Goal: Task Accomplishment & Management: Complete application form

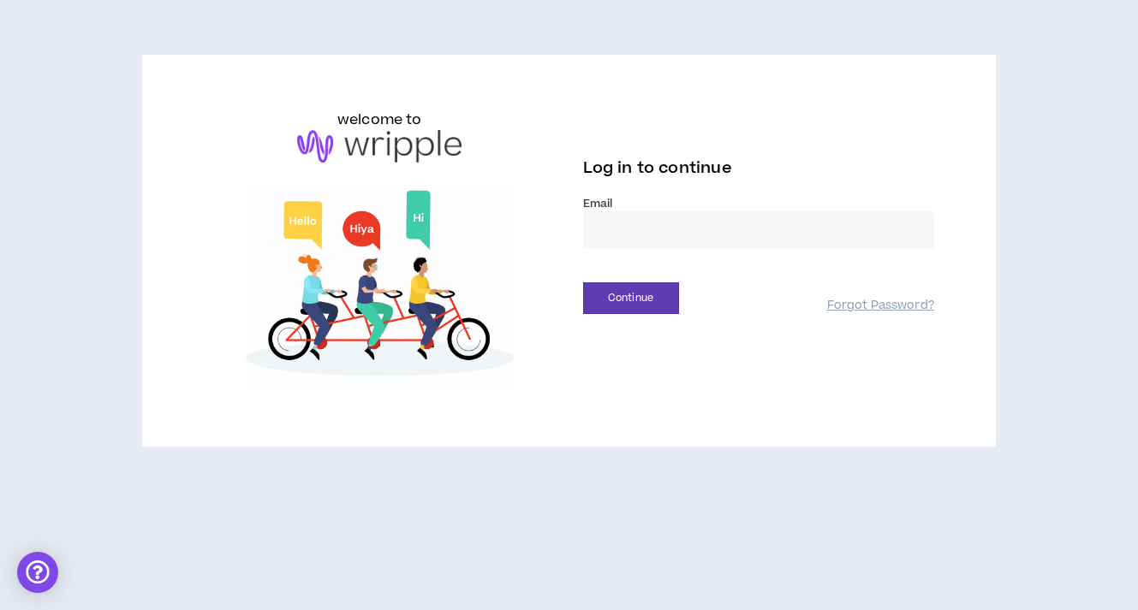
click at [745, 229] on input "email" at bounding box center [758, 229] width 351 height 37
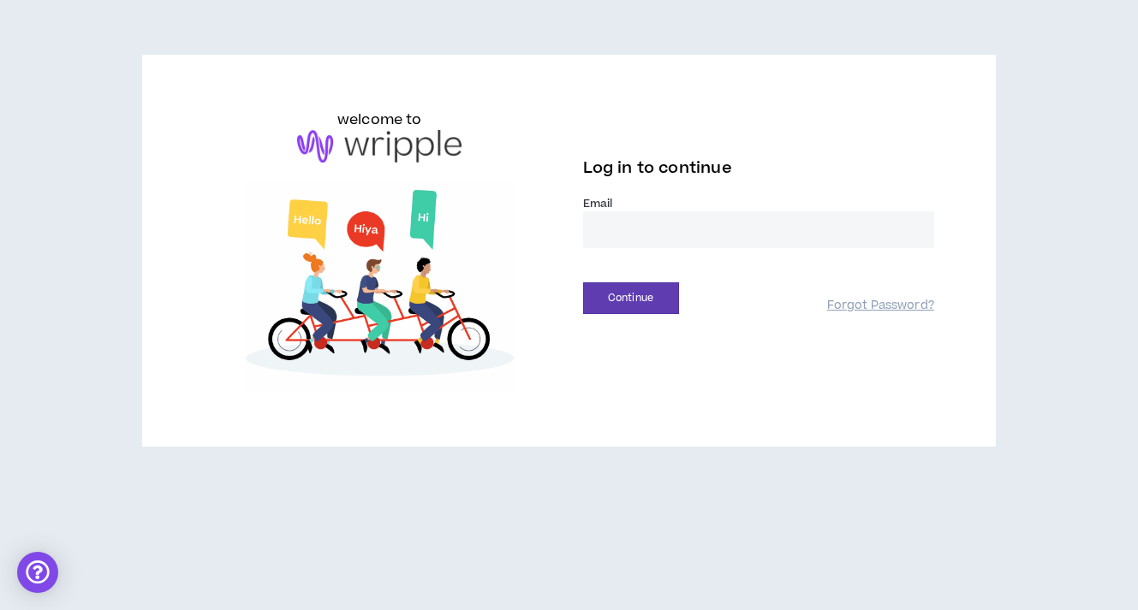
type input "**********"
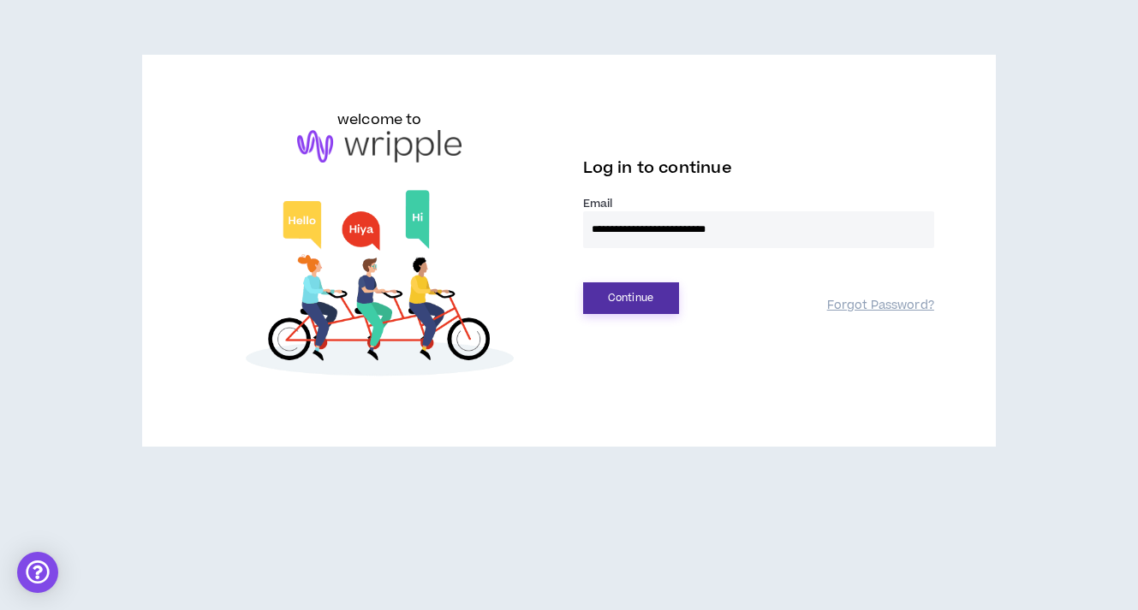
click at [646, 290] on button "Continue" at bounding box center [631, 298] width 96 height 32
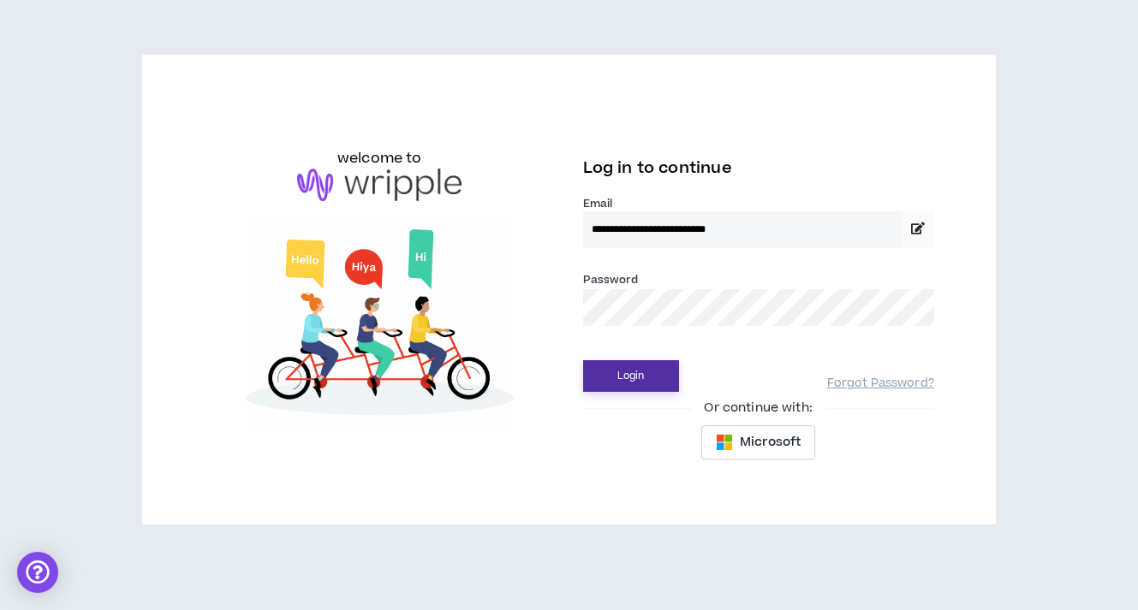
click at [652, 386] on button "Login" at bounding box center [631, 376] width 96 height 32
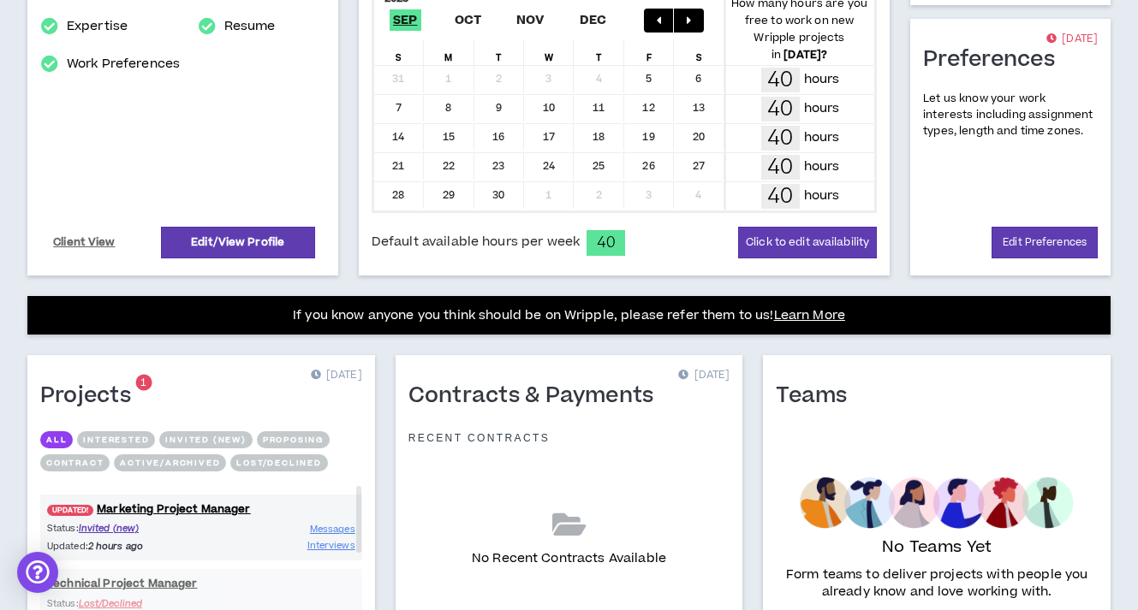
scroll to position [405, 0]
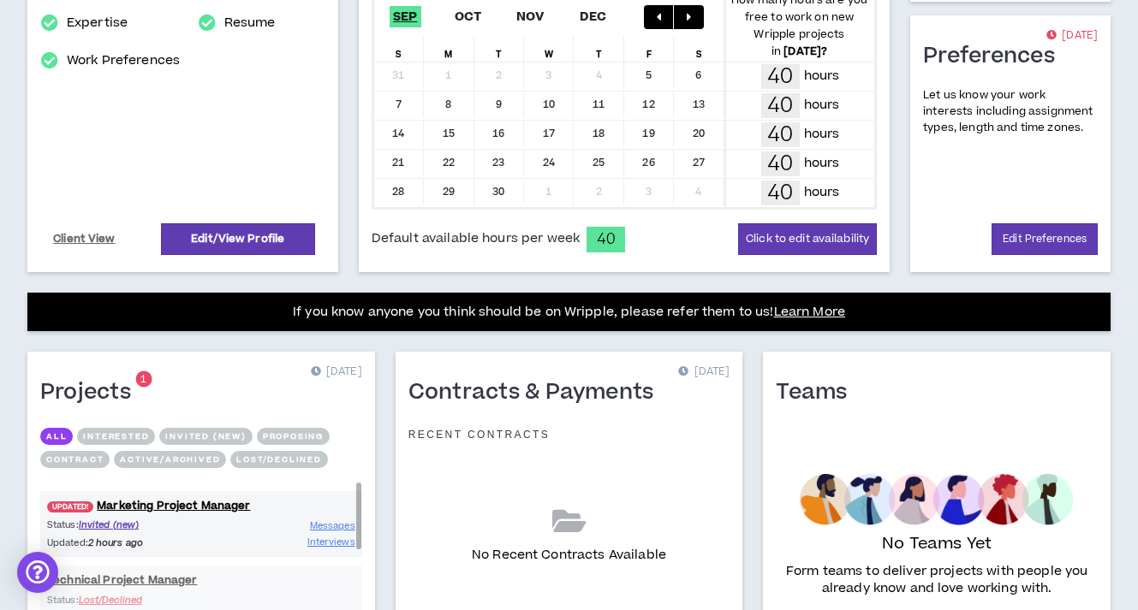
click at [233, 541] on div "Status: Invited (new) Updated: 2 hours ago Messages Interviews" at bounding box center [201, 534] width 322 height 33
click at [233, 532] on div "Status: Invited (new) Updated: 2 hours ago Messages Interviews" at bounding box center [201, 534] width 322 height 33
click at [234, 504] on link "UPDATED! Marketing Project Manager" at bounding box center [201, 504] width 322 height 16
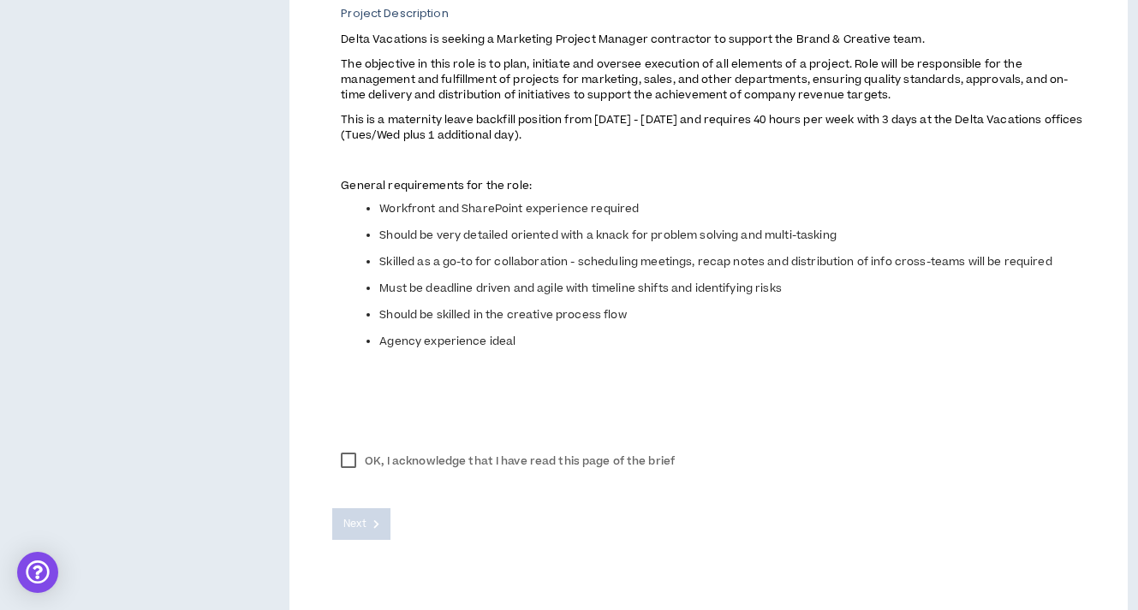
scroll to position [750, 0]
click at [342, 462] on label "OK, I acknowledge that I have read this page of the brief" at bounding box center [507, 460] width 351 height 26
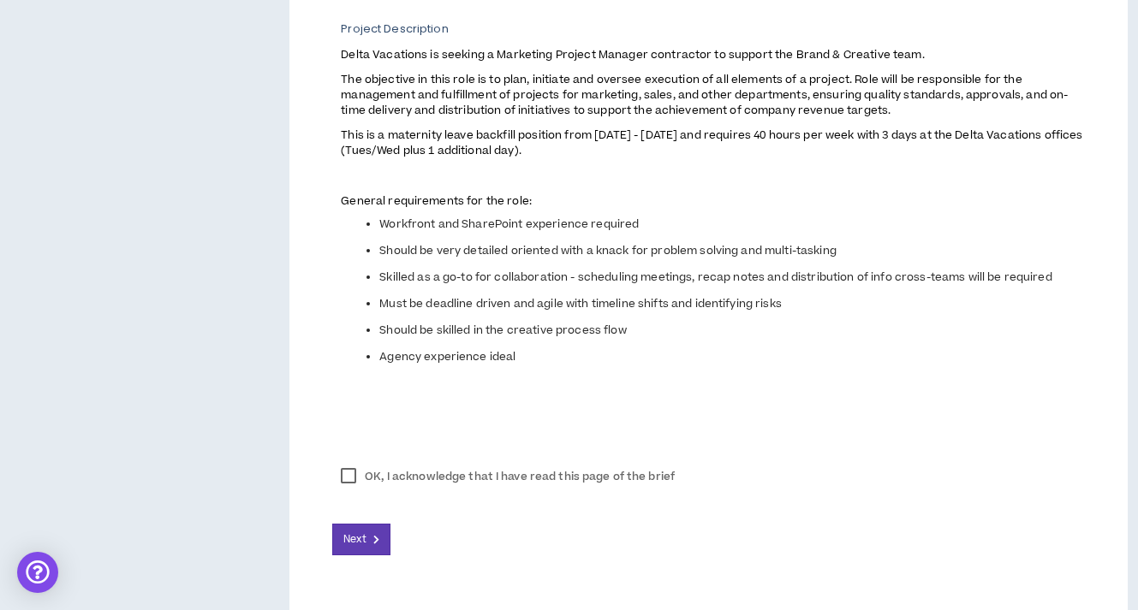
scroll to position [771, 0]
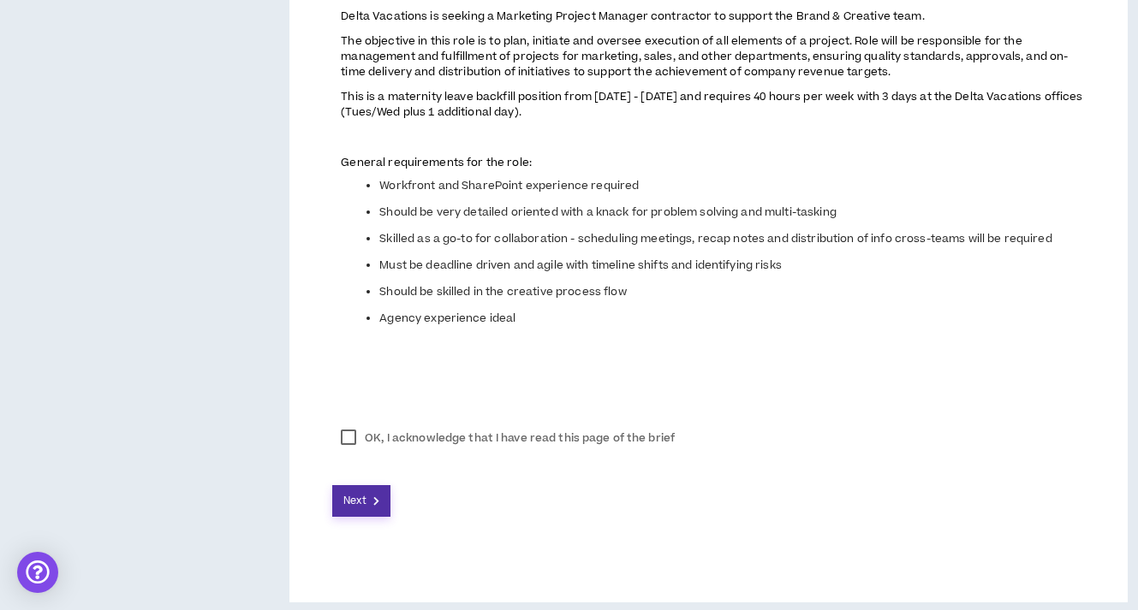
click at [368, 516] on button "Next" at bounding box center [361, 501] width 58 height 32
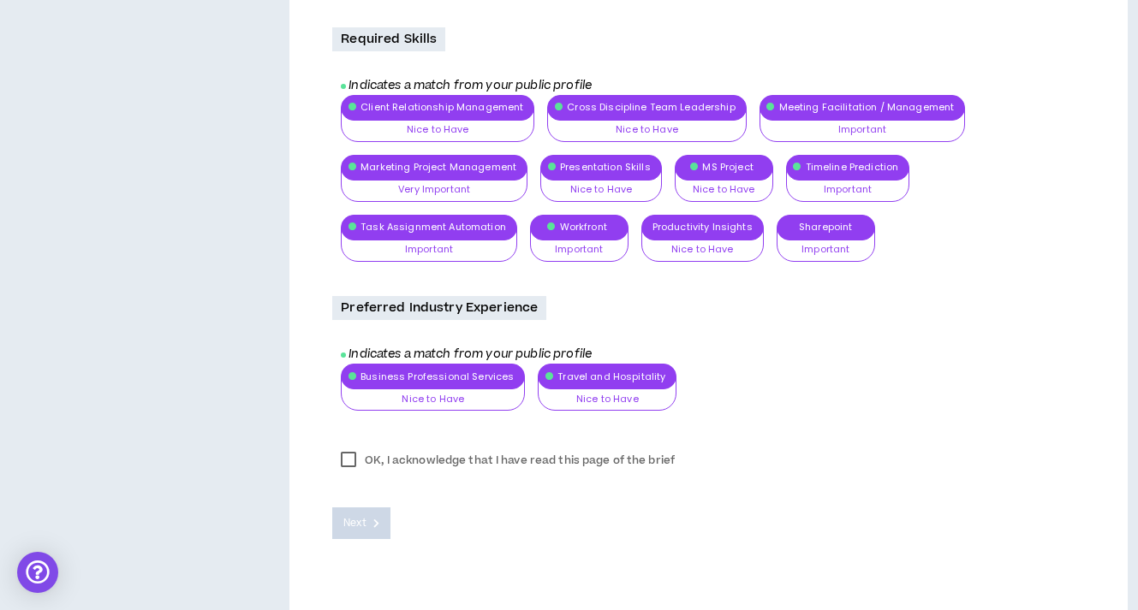
scroll to position [2177, 0]
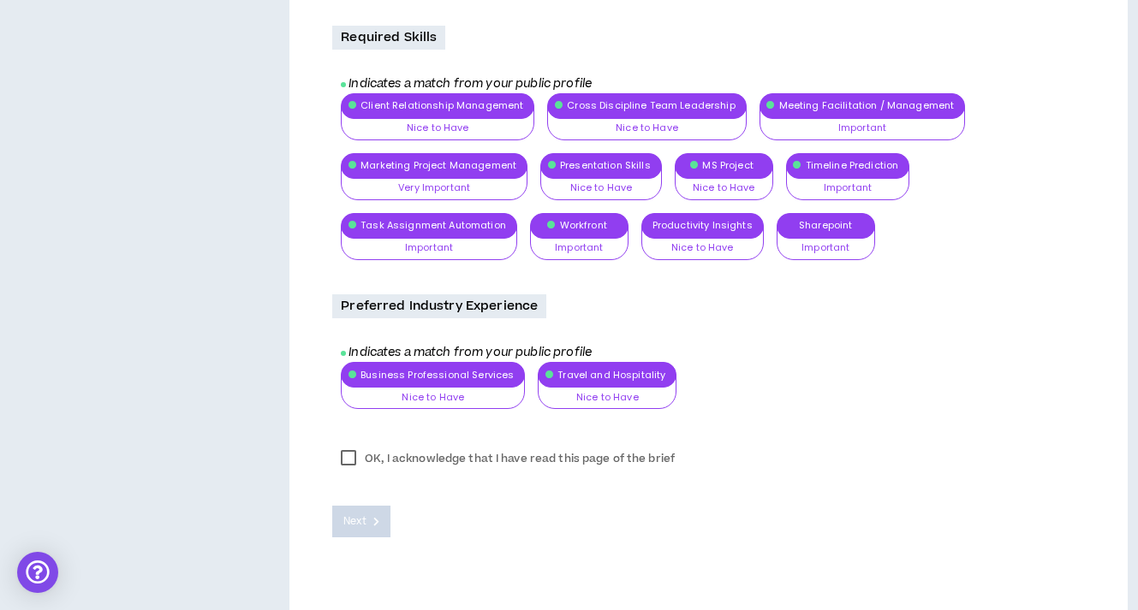
click at [351, 452] on label "OK, I acknowledge that I have read this page of the brief" at bounding box center [507, 459] width 351 height 26
click at [365, 514] on span "Next" at bounding box center [354, 522] width 22 height 16
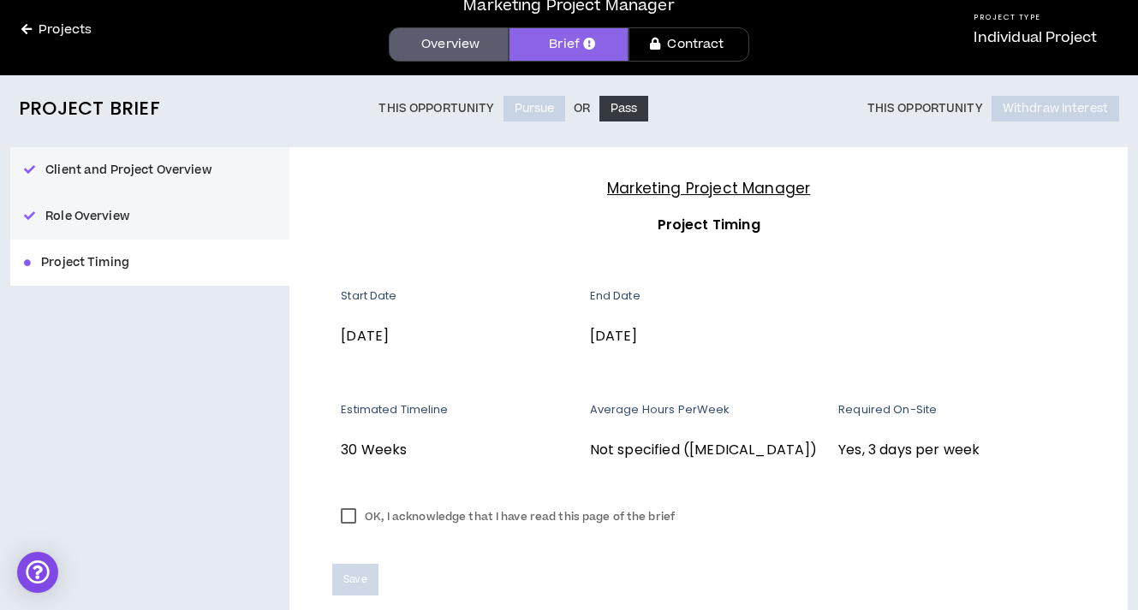
scroll to position [155, 0]
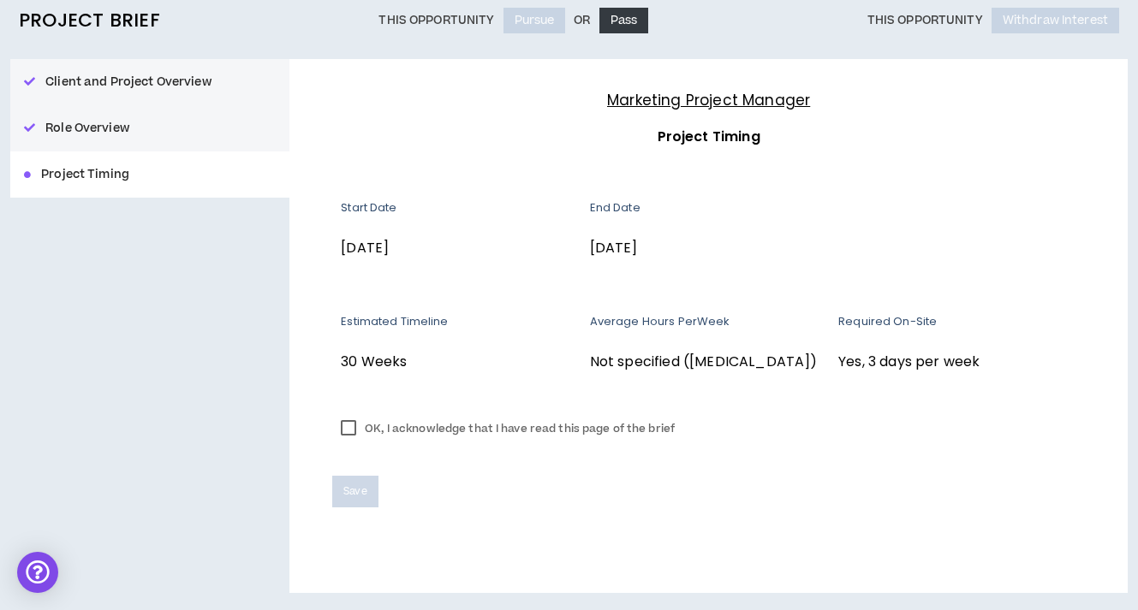
click at [354, 431] on label "OK, I acknowledge that I have read this page of the brief" at bounding box center [507, 429] width 351 height 26
click at [368, 500] on button "Save" at bounding box center [354, 492] width 45 height 32
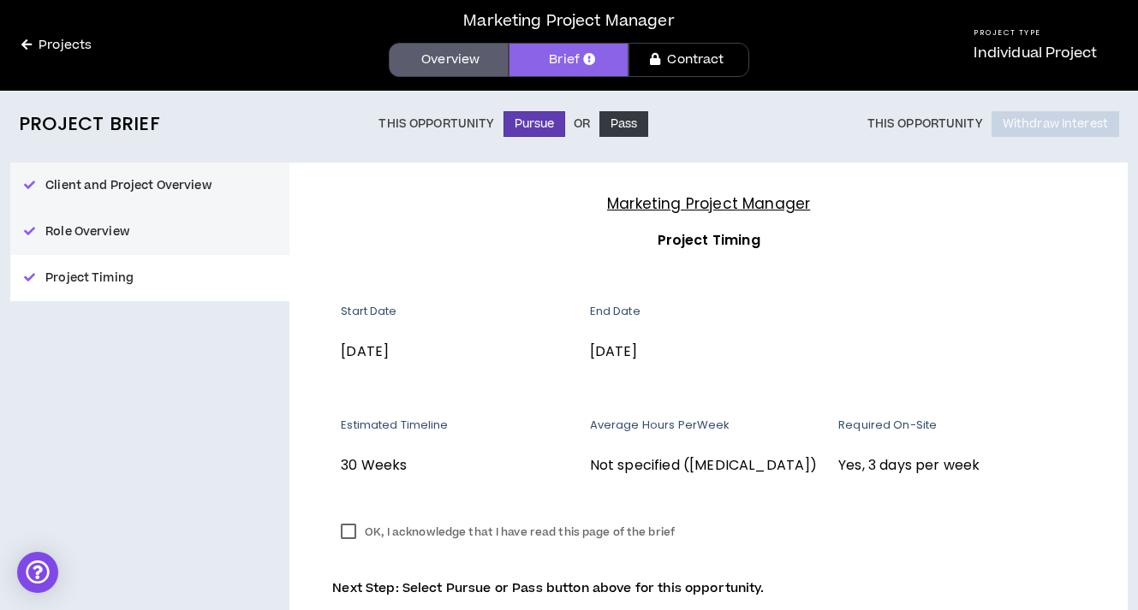
scroll to position [143, 0]
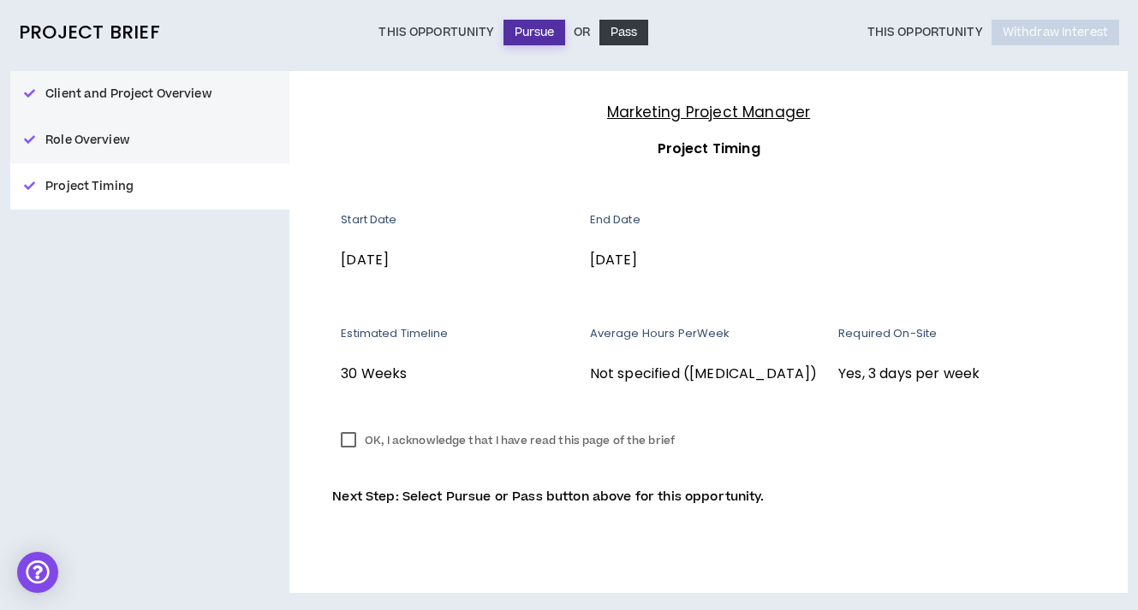
click at [538, 32] on button "Pursue" at bounding box center [534, 33] width 62 height 26
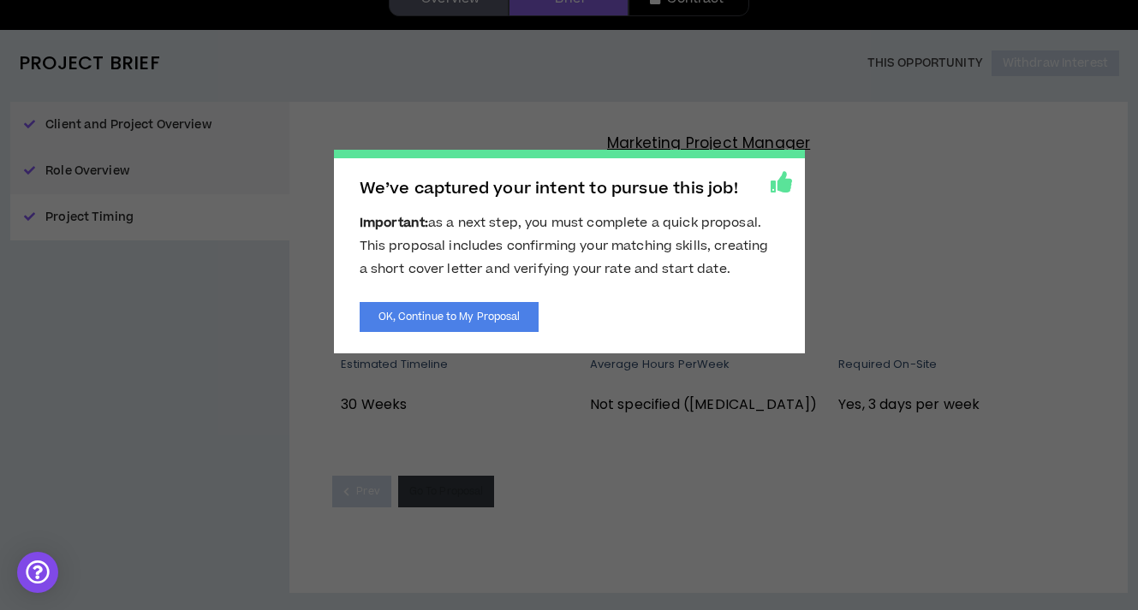
scroll to position [112, 0]
click at [481, 313] on button "OK, Continue to My Proposal" at bounding box center [450, 317] width 180 height 30
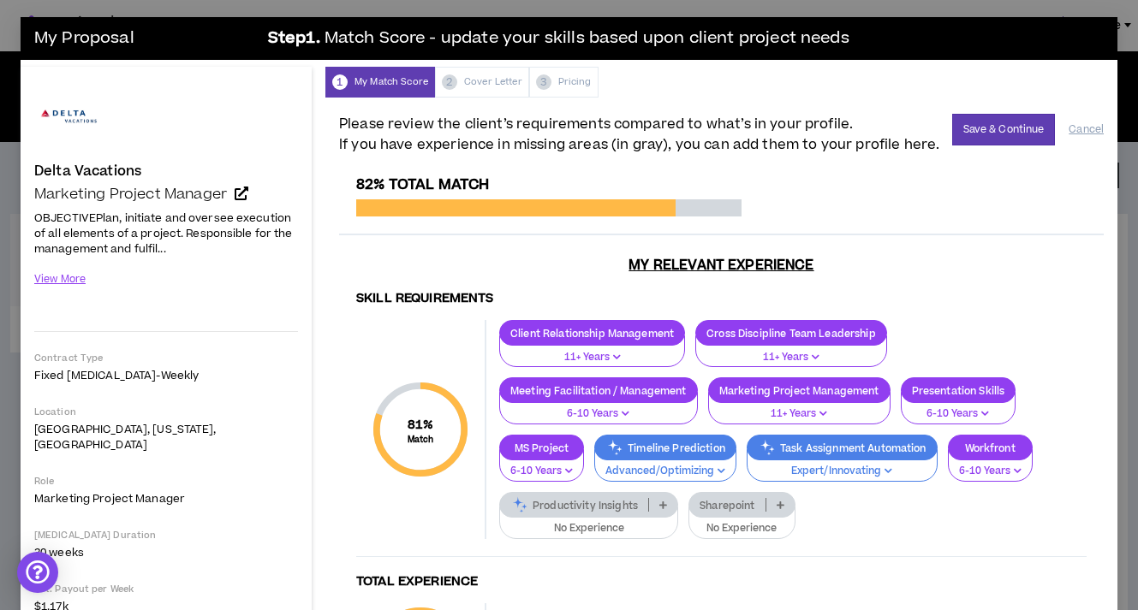
click at [661, 446] on p "Timeline Prediction" at bounding box center [665, 448] width 140 height 13
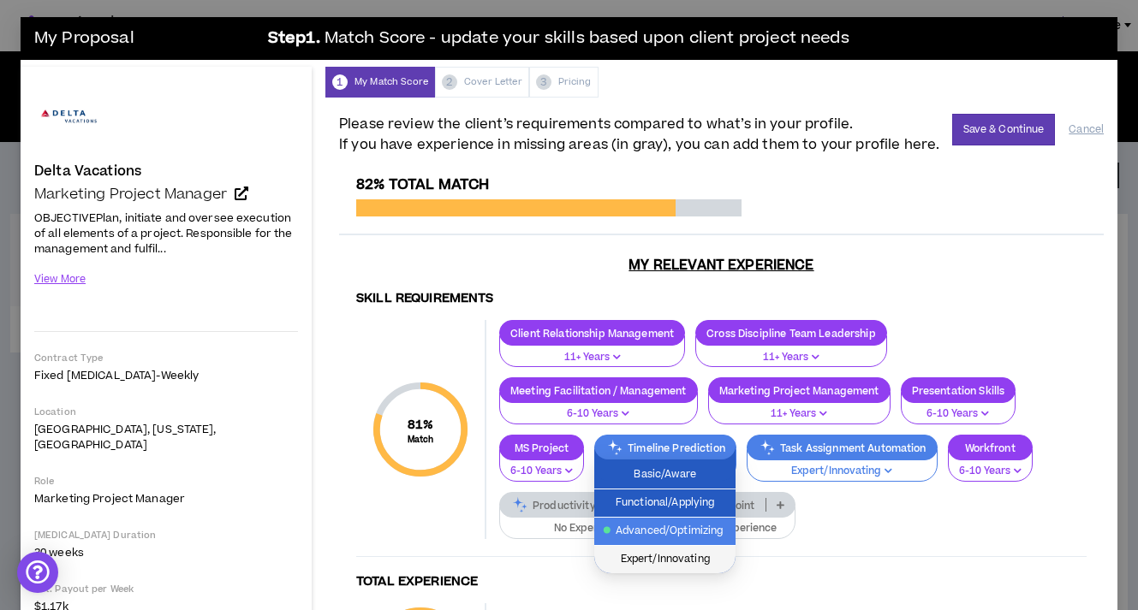
click at [663, 566] on span "Expert/Innovating" at bounding box center [664, 559] width 121 height 19
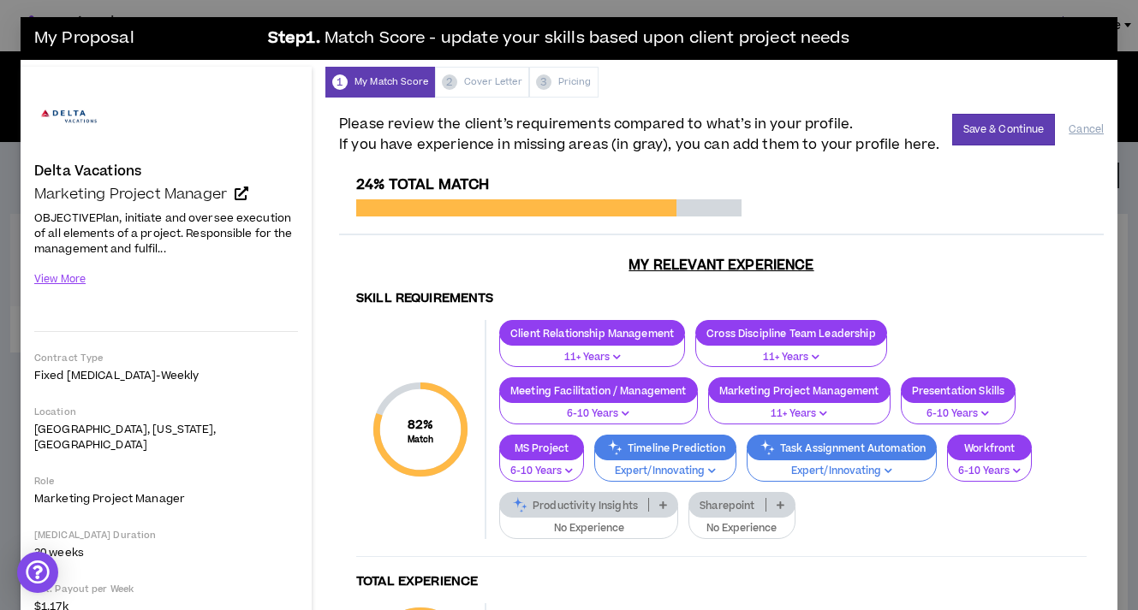
click at [841, 446] on p "Task Assignment Automation" at bounding box center [841, 448] width 189 height 13
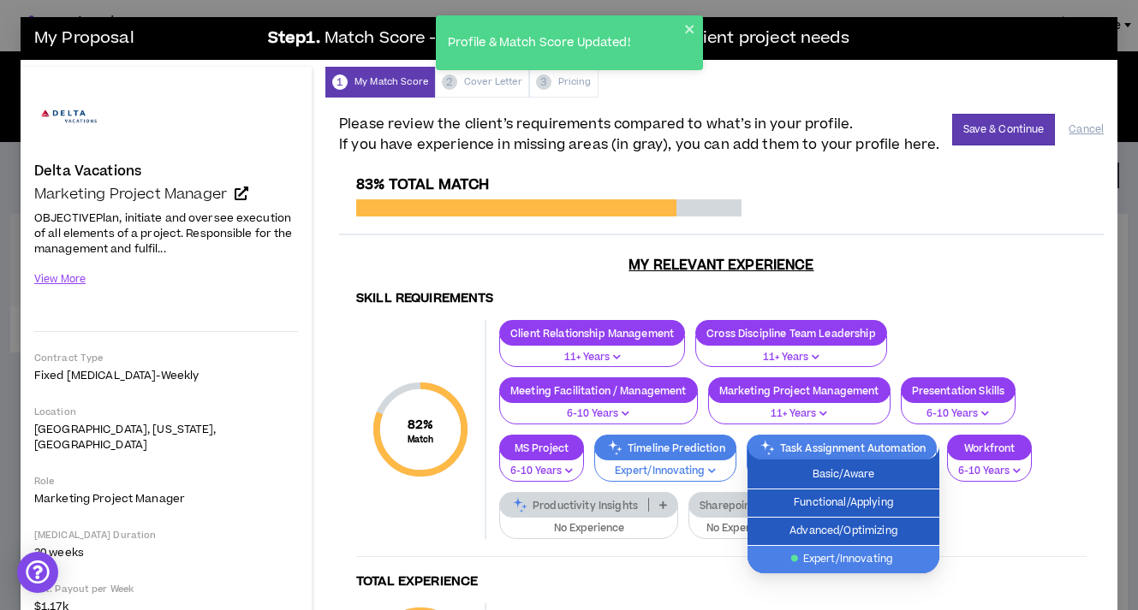
click at [816, 558] on span "Expert/Innovating" at bounding box center [843, 559] width 171 height 19
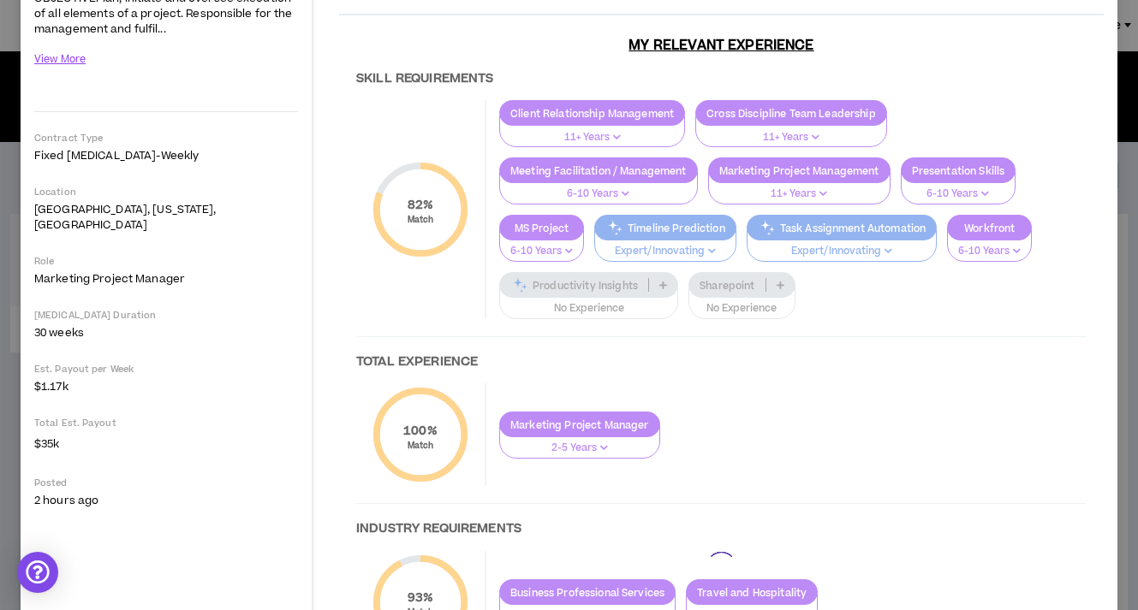
scroll to position [222, 0]
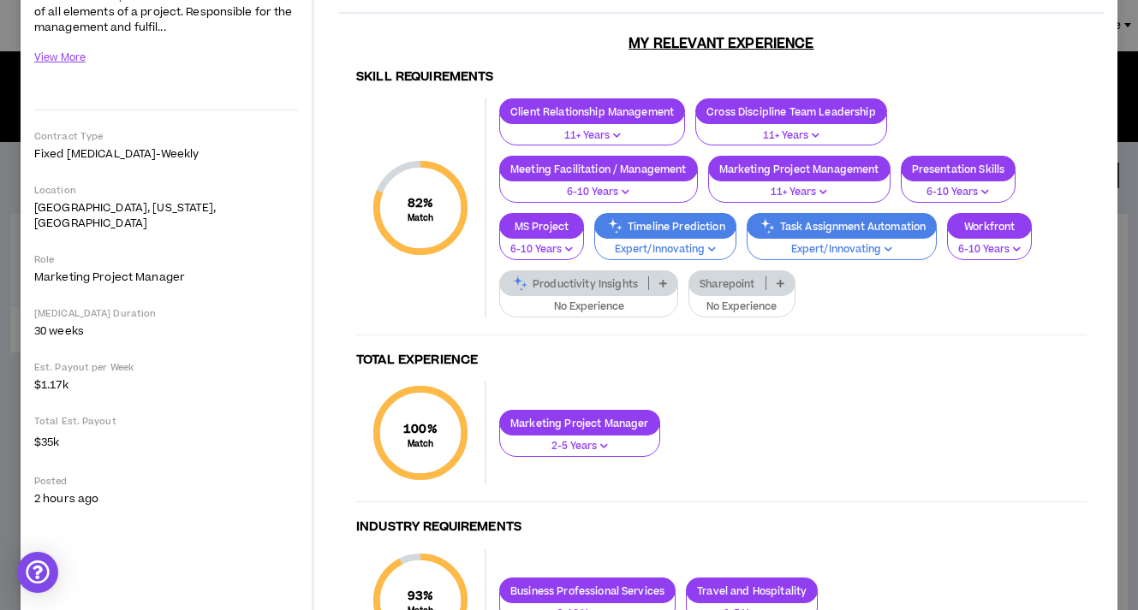
click at [604, 294] on div "Productivity Insights" at bounding box center [588, 284] width 179 height 26
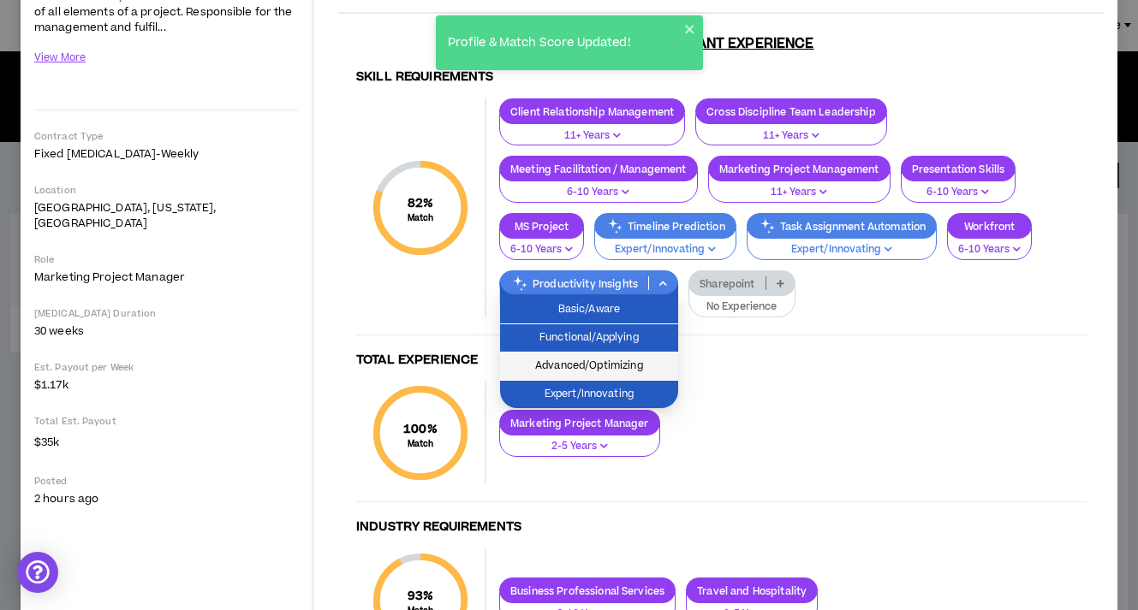
click at [590, 366] on span "Advanced/Optimizing" at bounding box center [589, 366] width 158 height 19
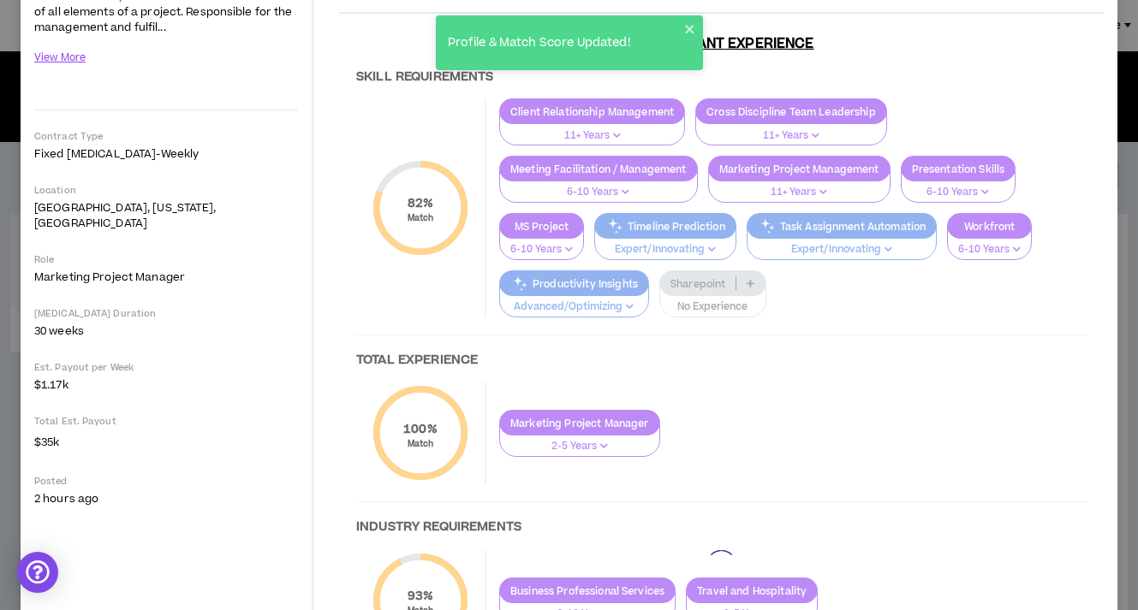
click at [717, 282] on div at bounding box center [721, 566] width 764 height 1222
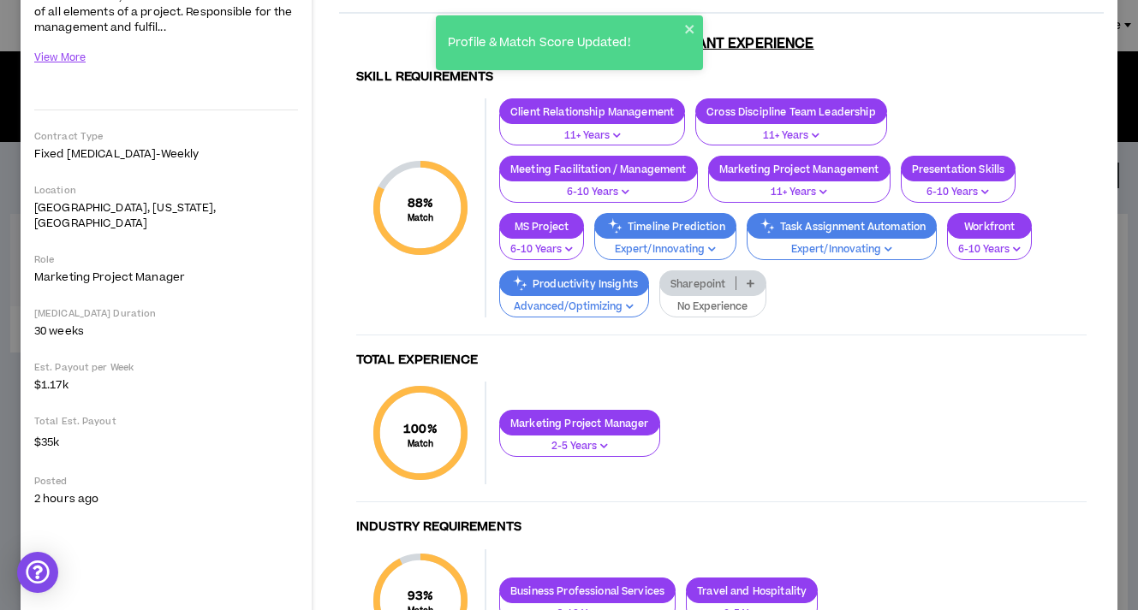
click at [714, 282] on p "Sharepoint" at bounding box center [697, 283] width 75 height 13
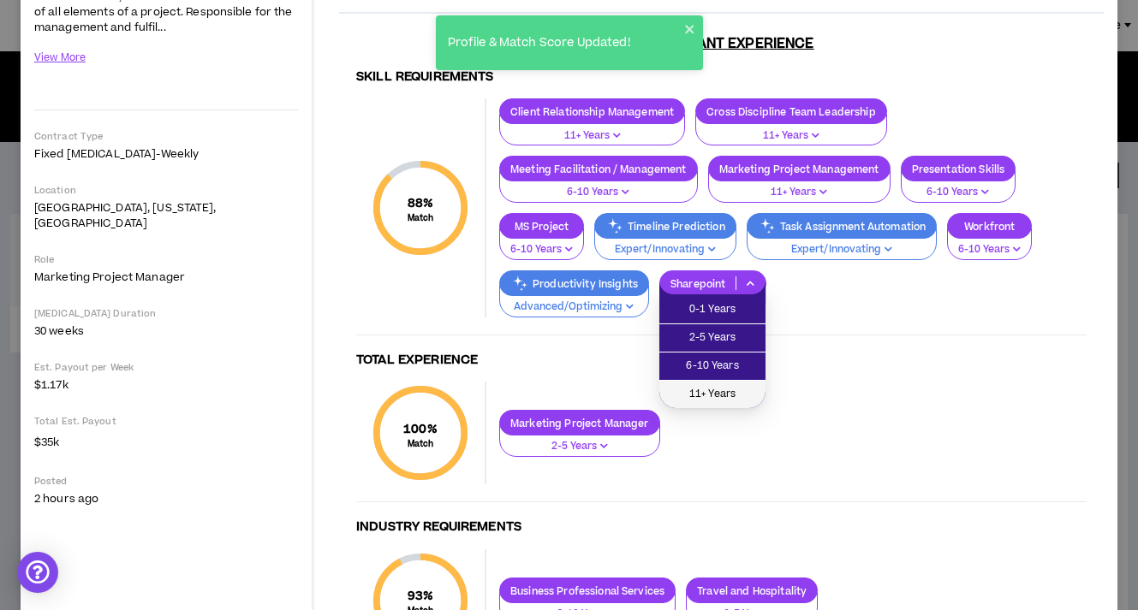
click at [699, 401] on span "11+ Years" at bounding box center [712, 394] width 86 height 19
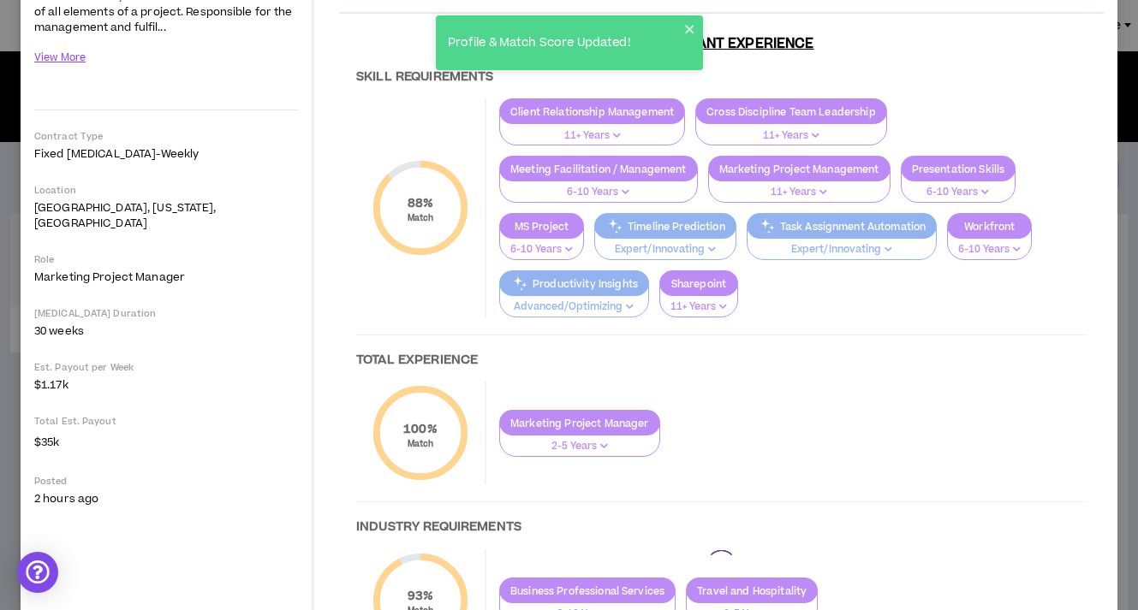
click at [699, 401] on div at bounding box center [721, 566] width 764 height 1222
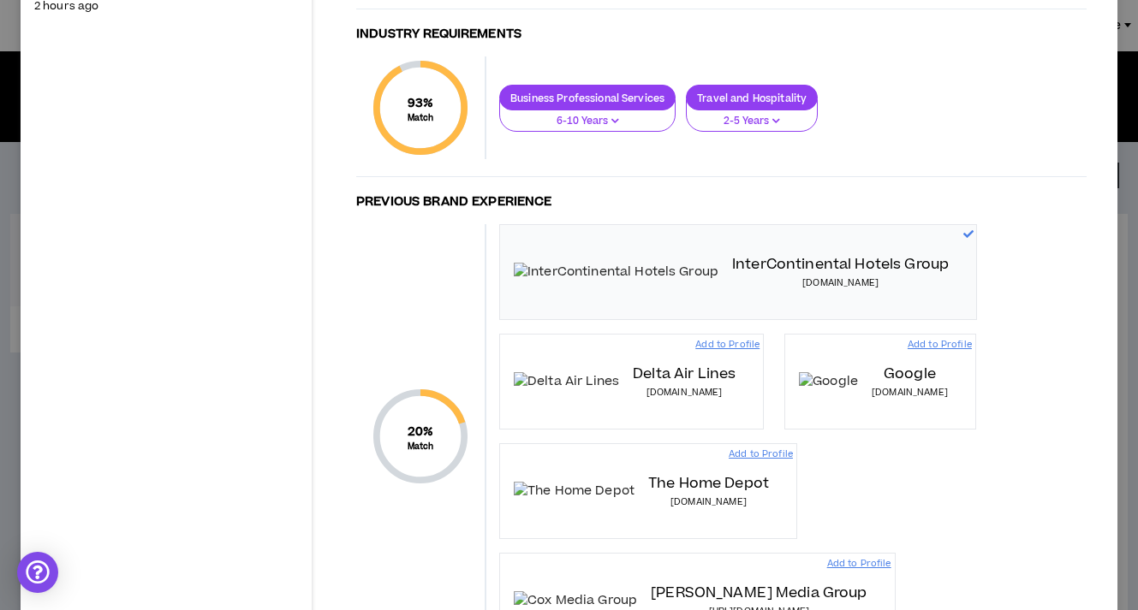
scroll to position [713, 0]
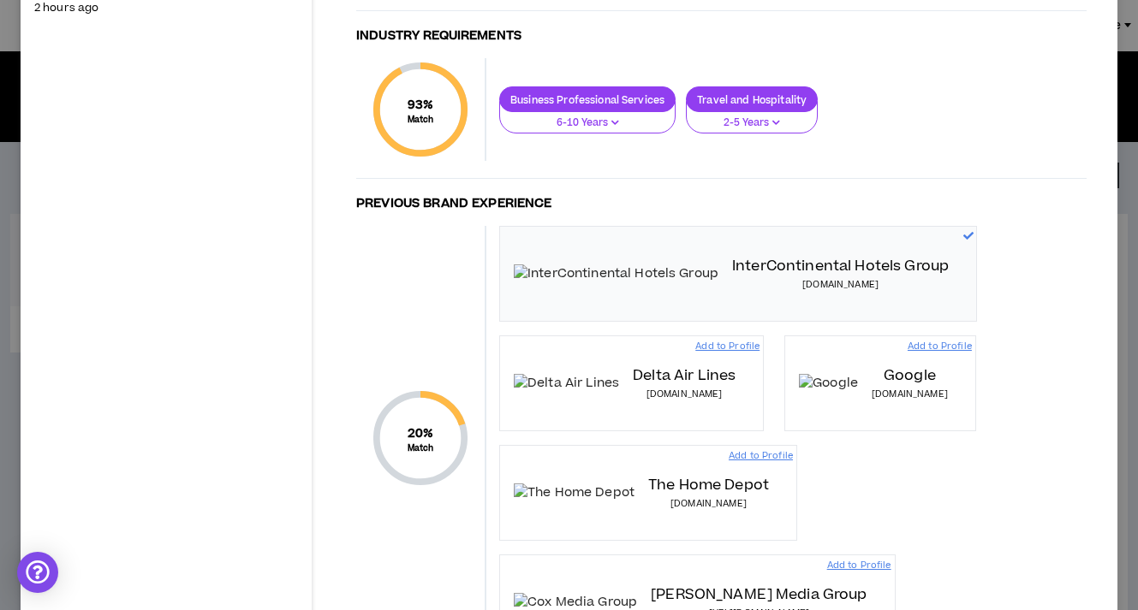
click at [858, 384] on img at bounding box center [828, 383] width 59 height 19
click at [972, 342] on p "Add to Profile" at bounding box center [939, 347] width 64 height 14
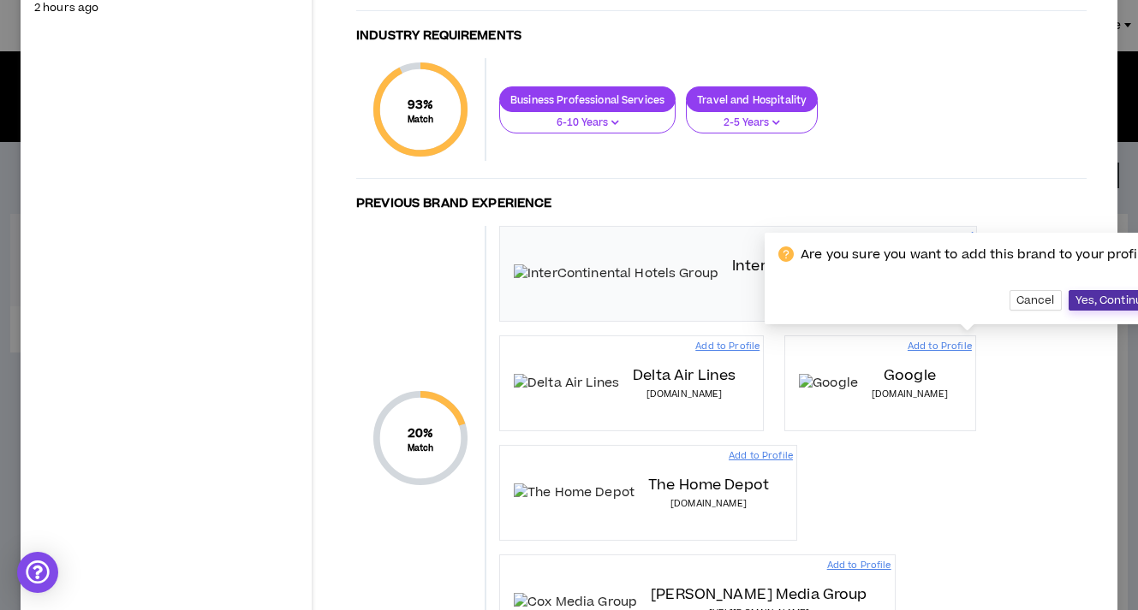
click at [1084, 300] on span "Yes, Continue" at bounding box center [1112, 301] width 74 height 14
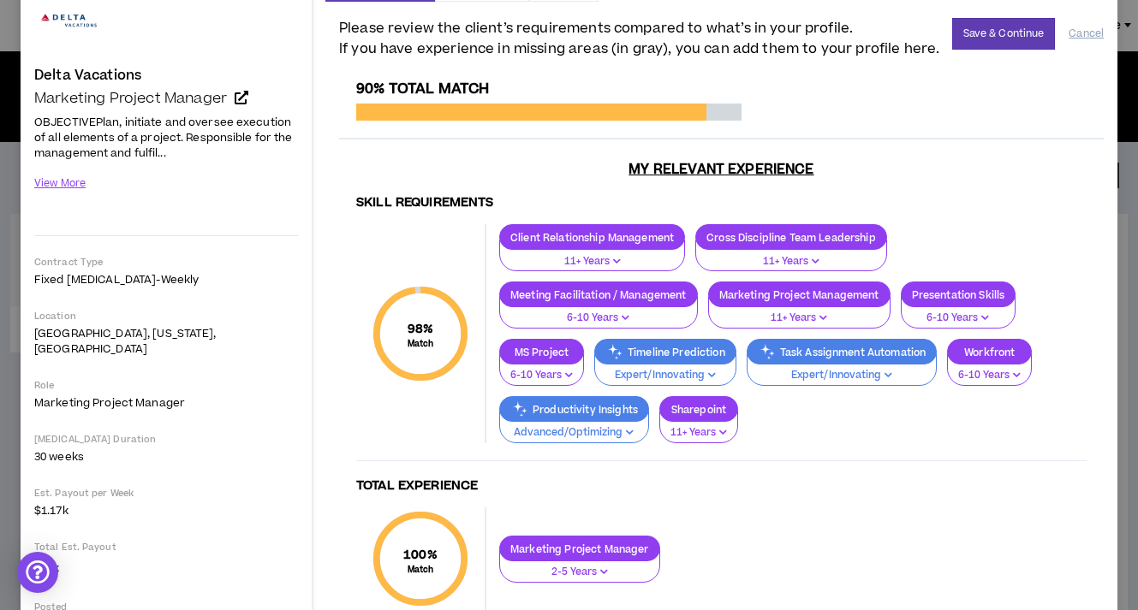
scroll to position [0, 0]
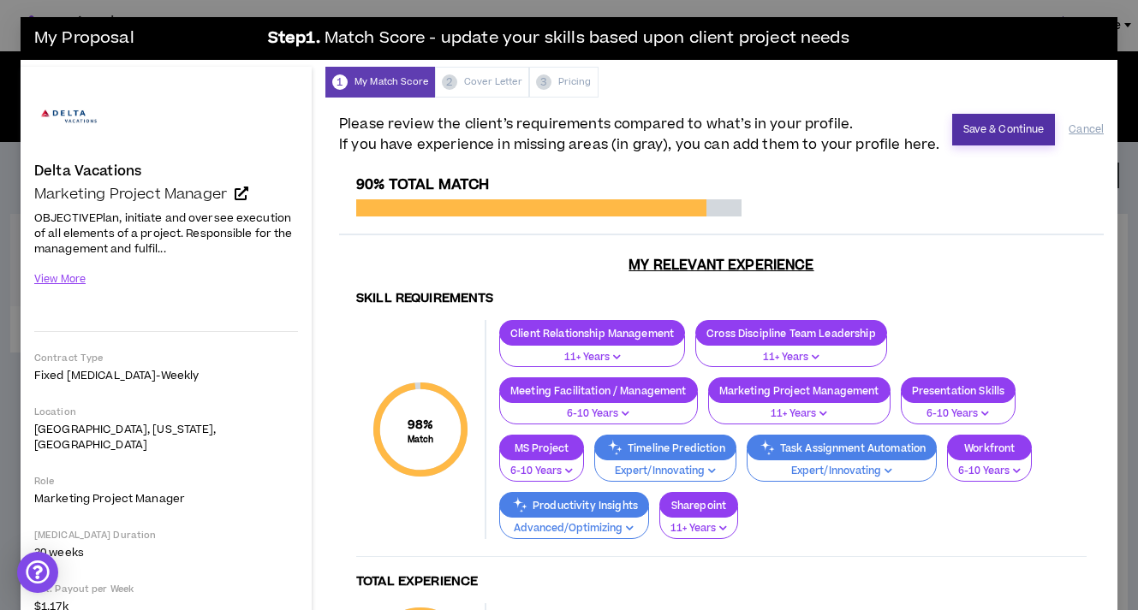
click at [1018, 129] on button "Save & Continue" at bounding box center [1004, 130] width 104 height 32
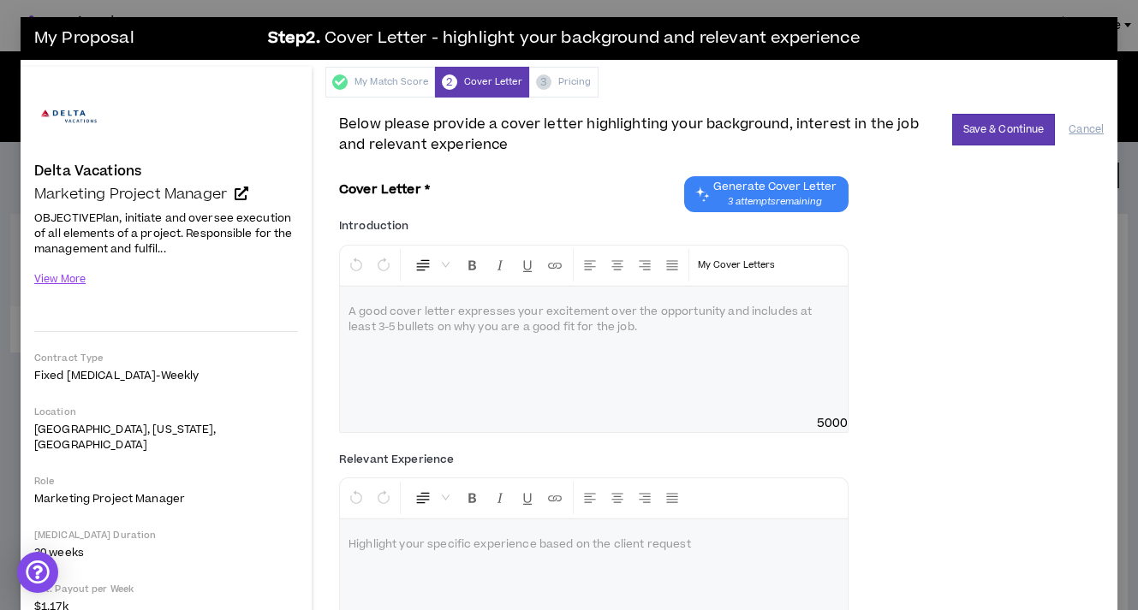
click at [796, 193] on span "Generate Cover Letter" at bounding box center [774, 187] width 123 height 14
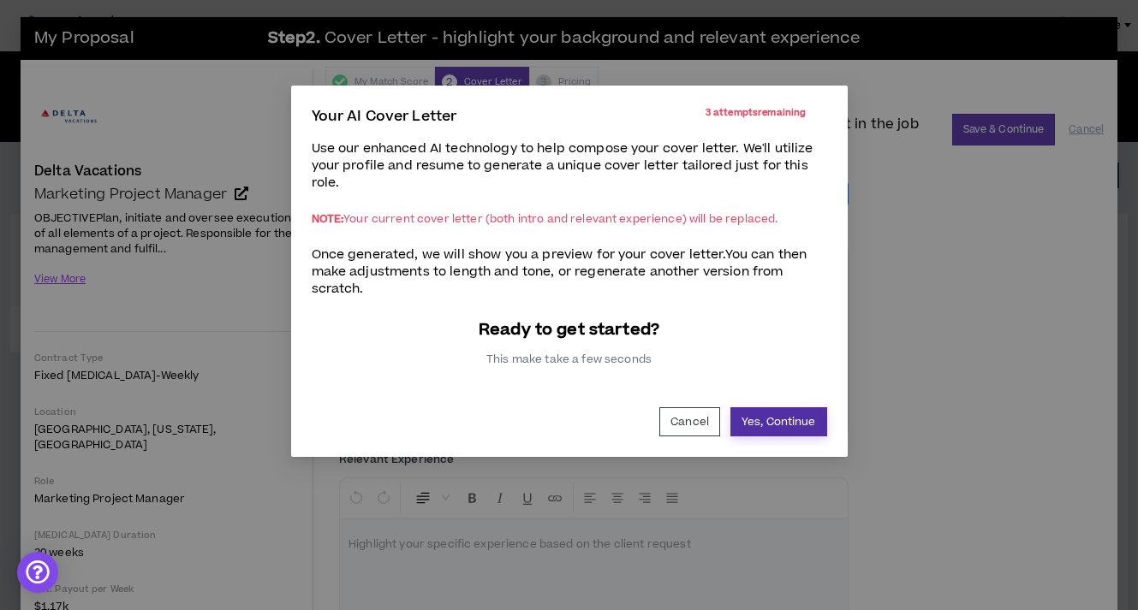
click at [783, 419] on button "Yes, Continue" at bounding box center [778, 421] width 97 height 29
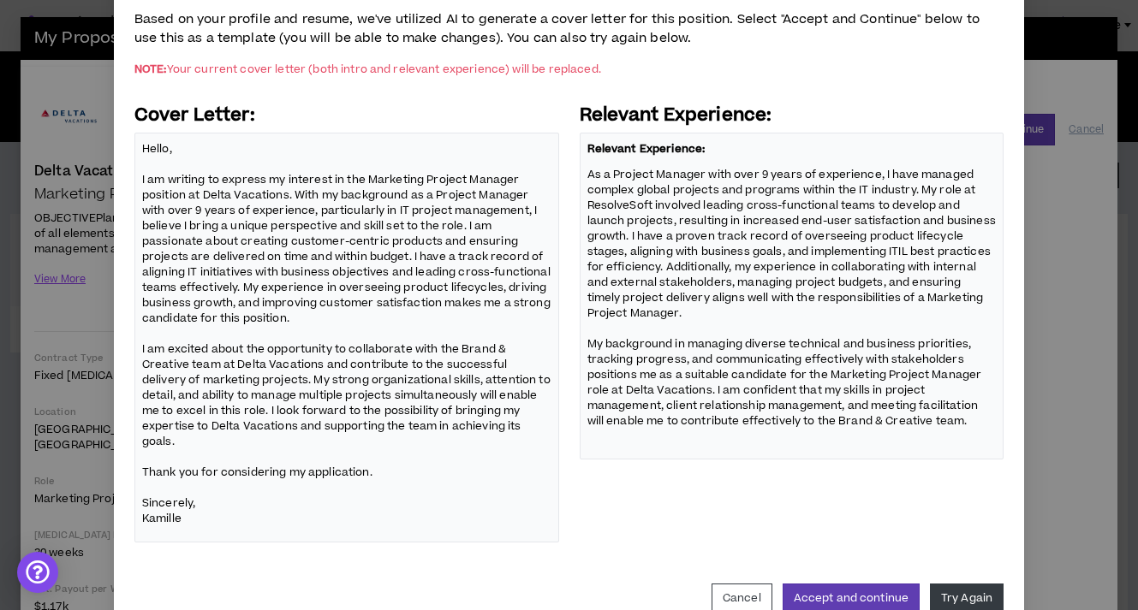
scroll to position [165, 0]
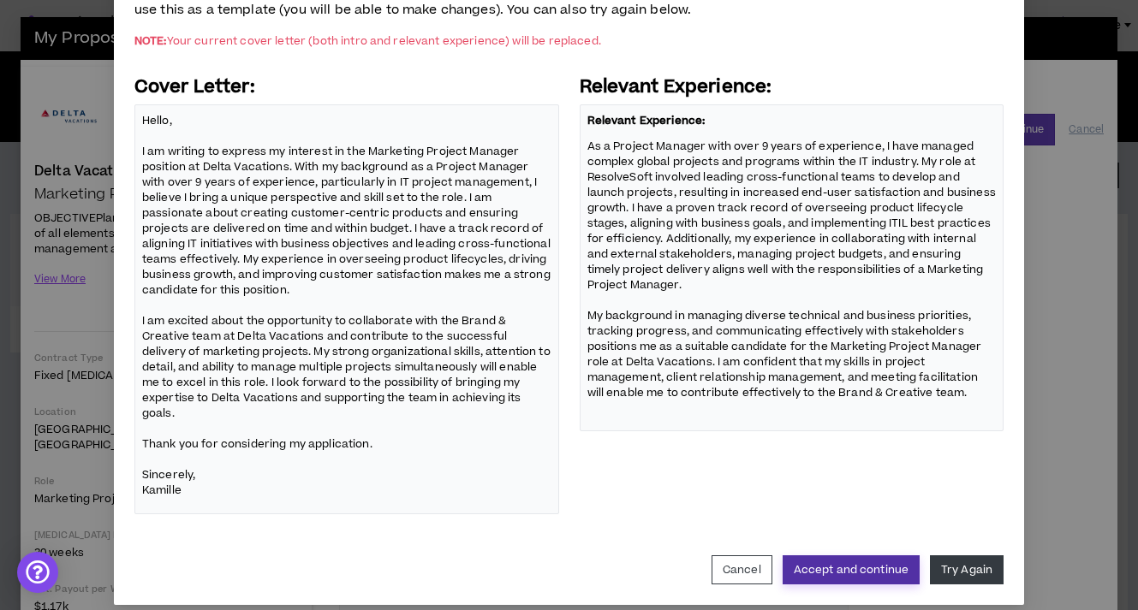
click at [851, 556] on button "Accept and continue" at bounding box center [850, 570] width 137 height 29
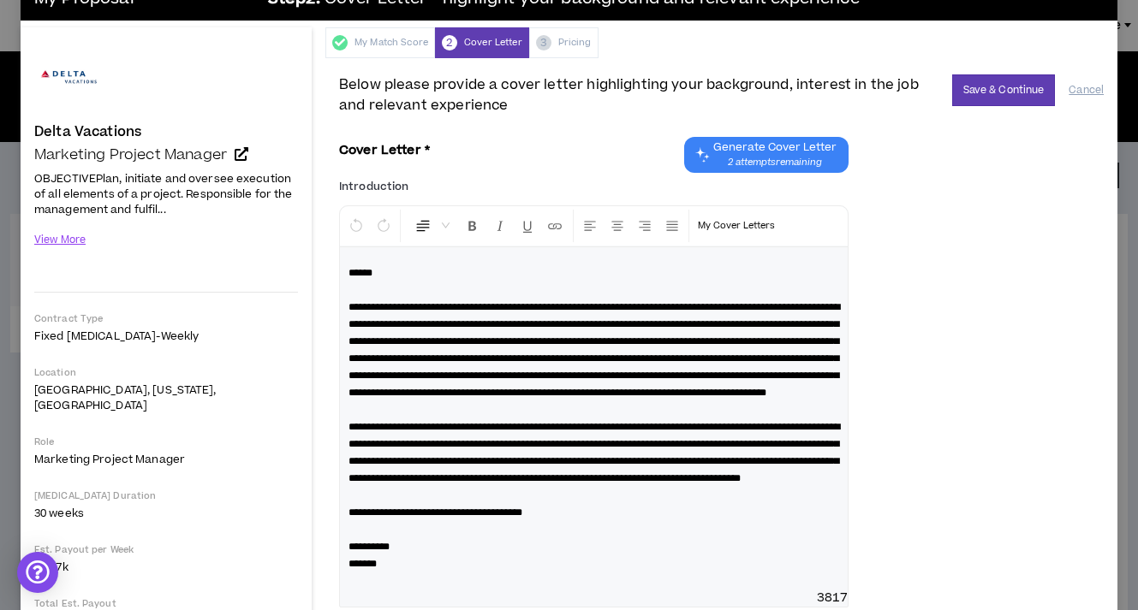
scroll to position [0, 0]
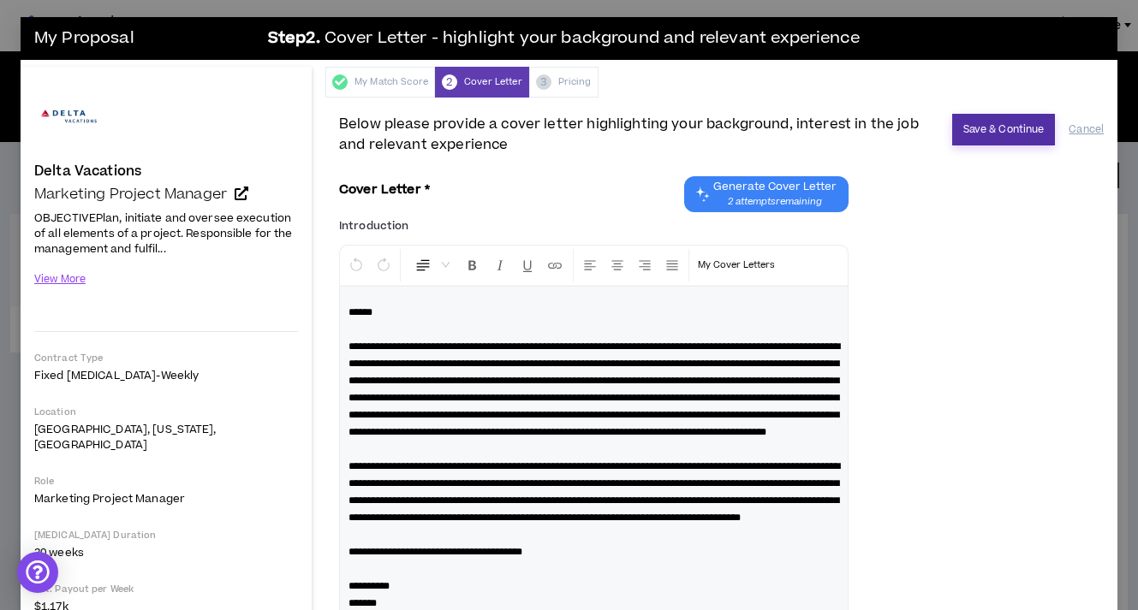
click at [978, 136] on button "Save & Continue" at bounding box center [1004, 130] width 104 height 32
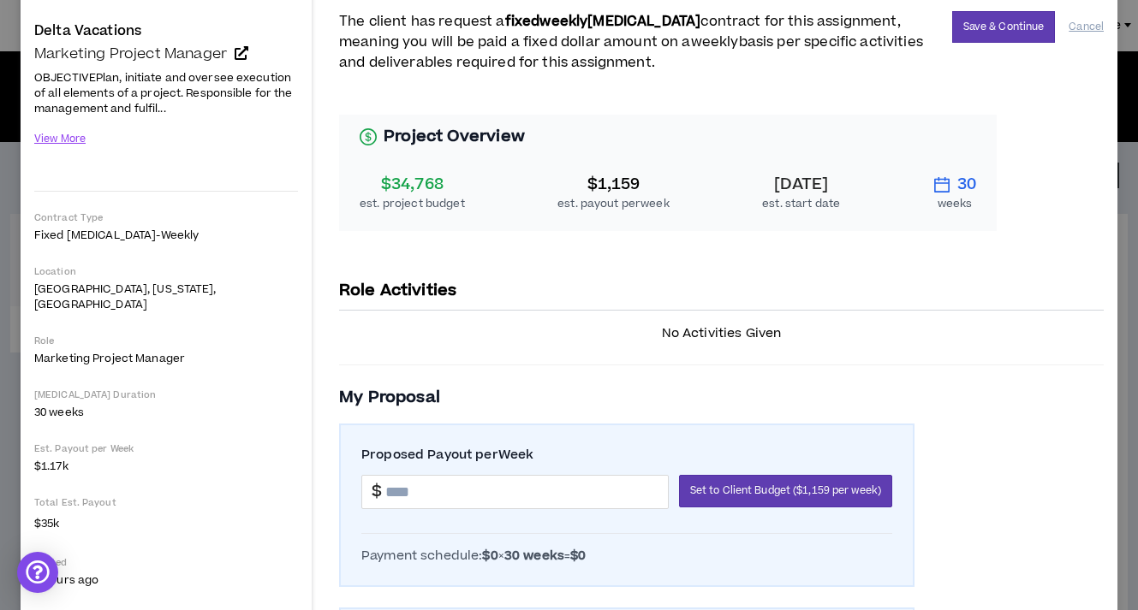
scroll to position [155, 0]
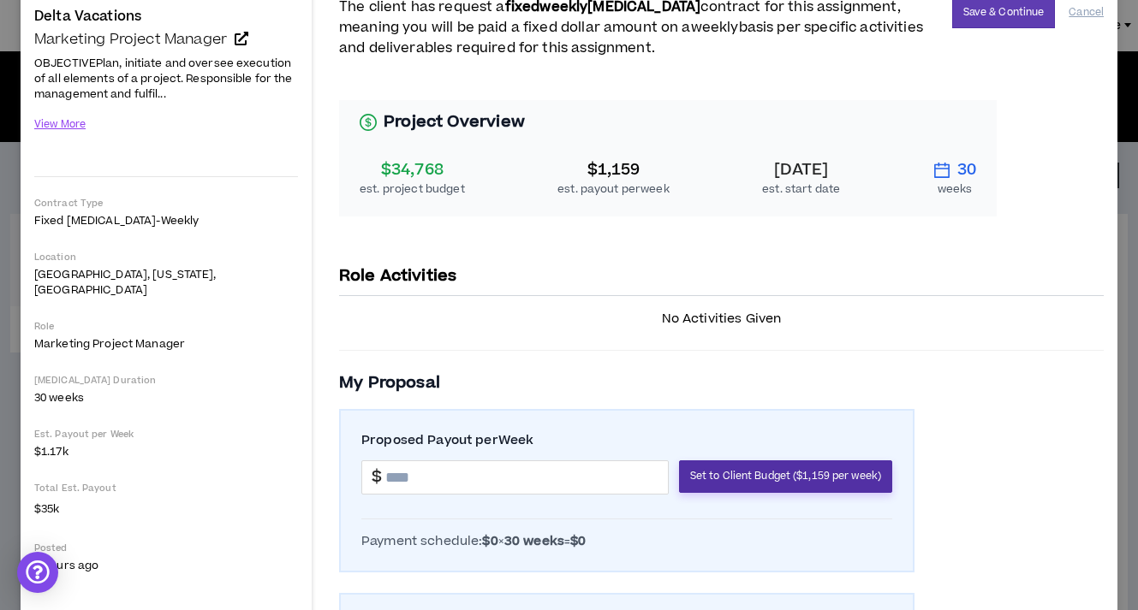
click at [736, 477] on span "Set to Client Budget ($1,159 per week)" at bounding box center [785, 476] width 191 height 16
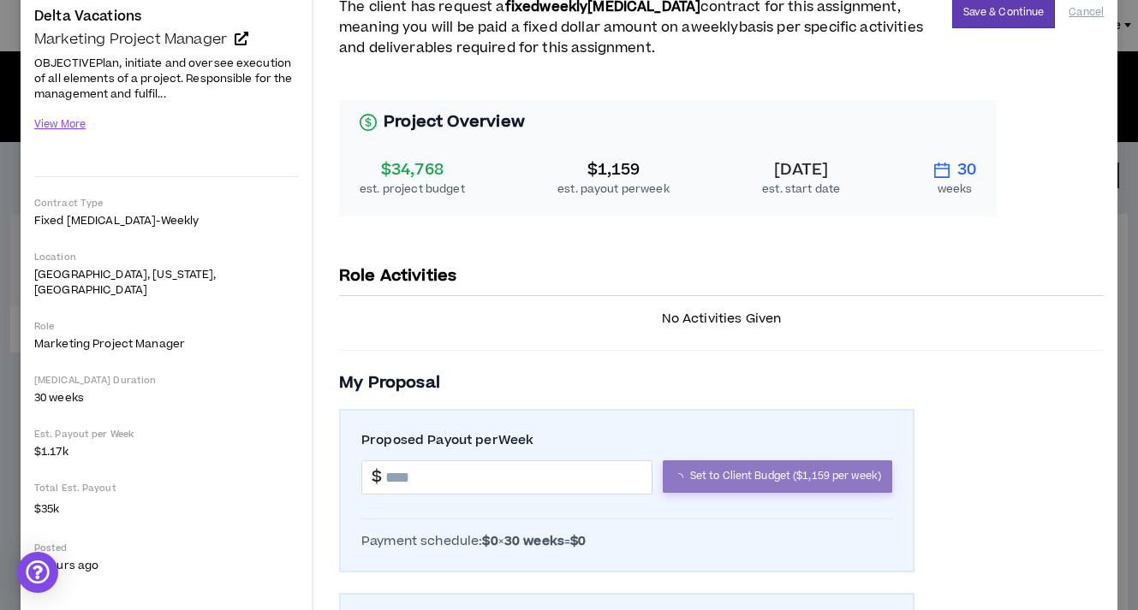
type input "*******"
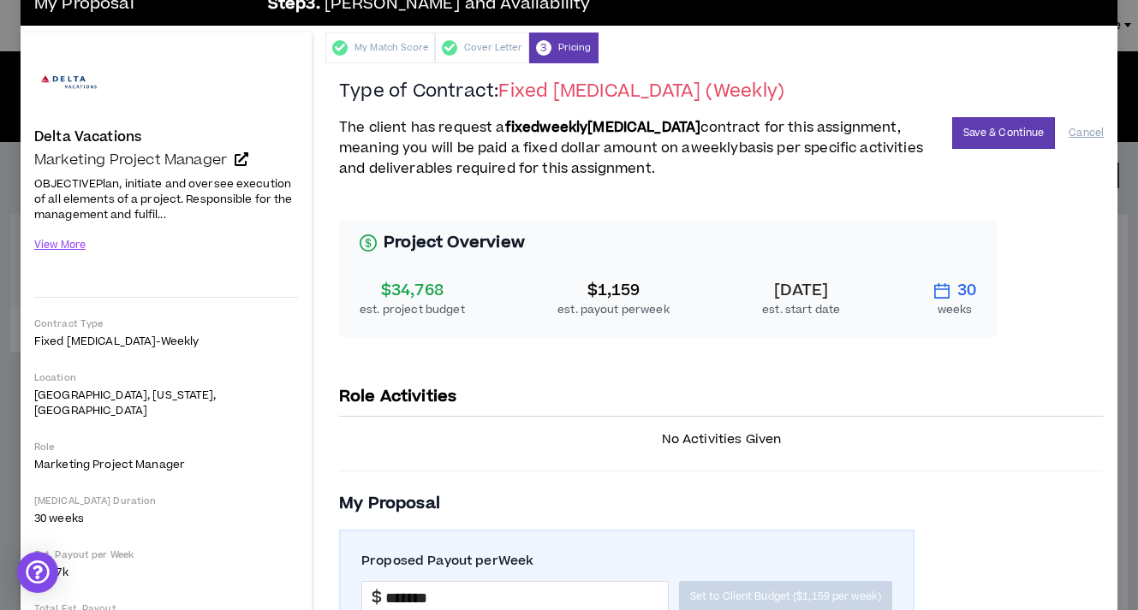
scroll to position [30, 0]
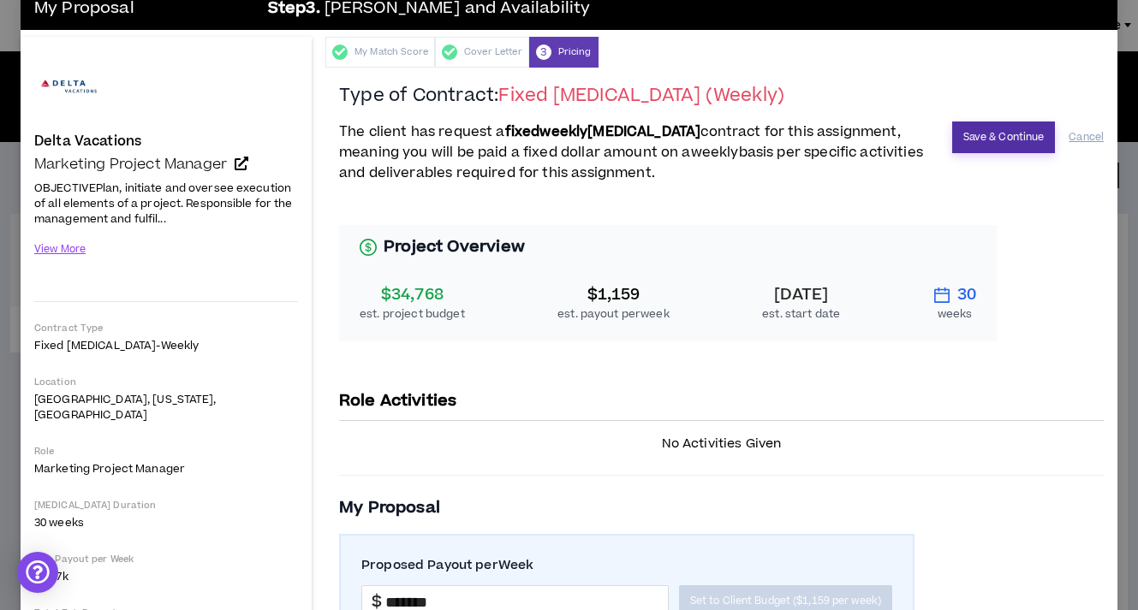
click at [980, 142] on button "Save & Continue" at bounding box center [1004, 138] width 104 height 32
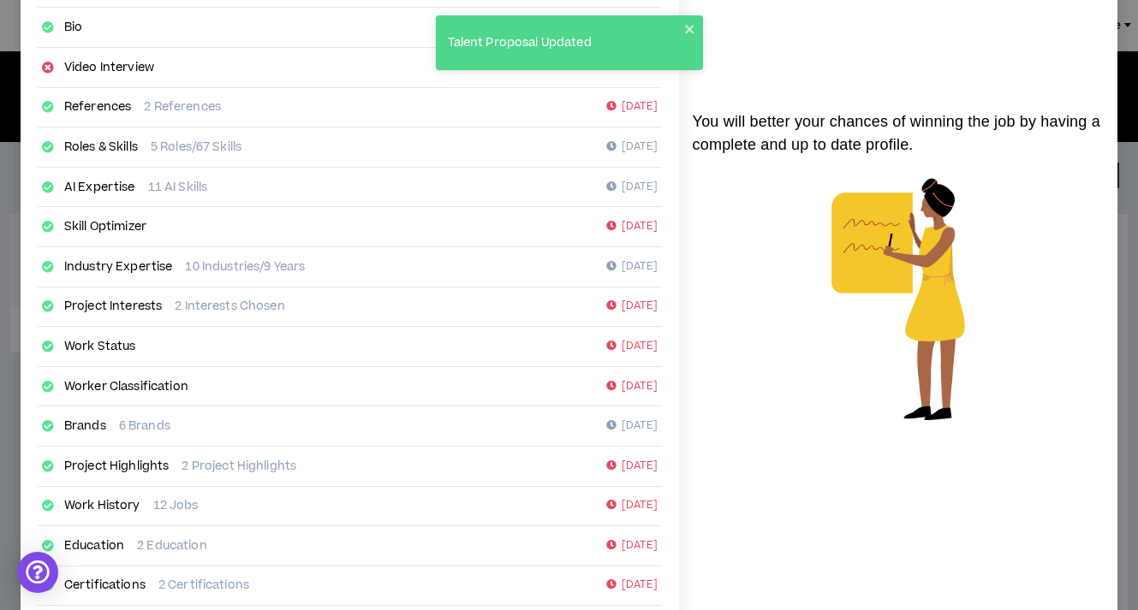
scroll to position [290, 0]
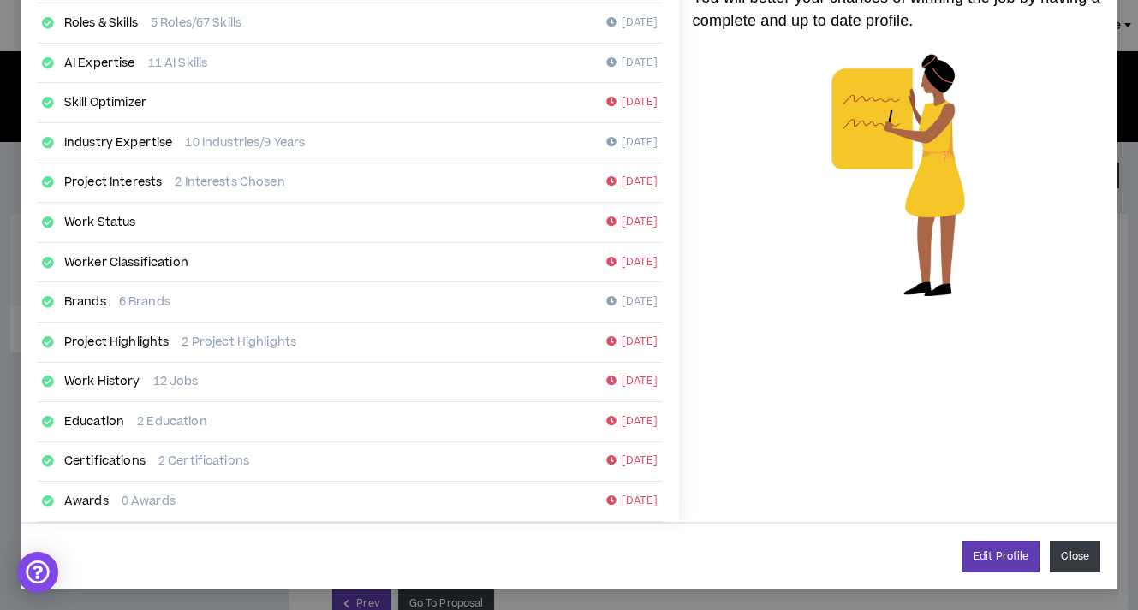
click at [1075, 556] on button "Close" at bounding box center [1075, 557] width 51 height 32
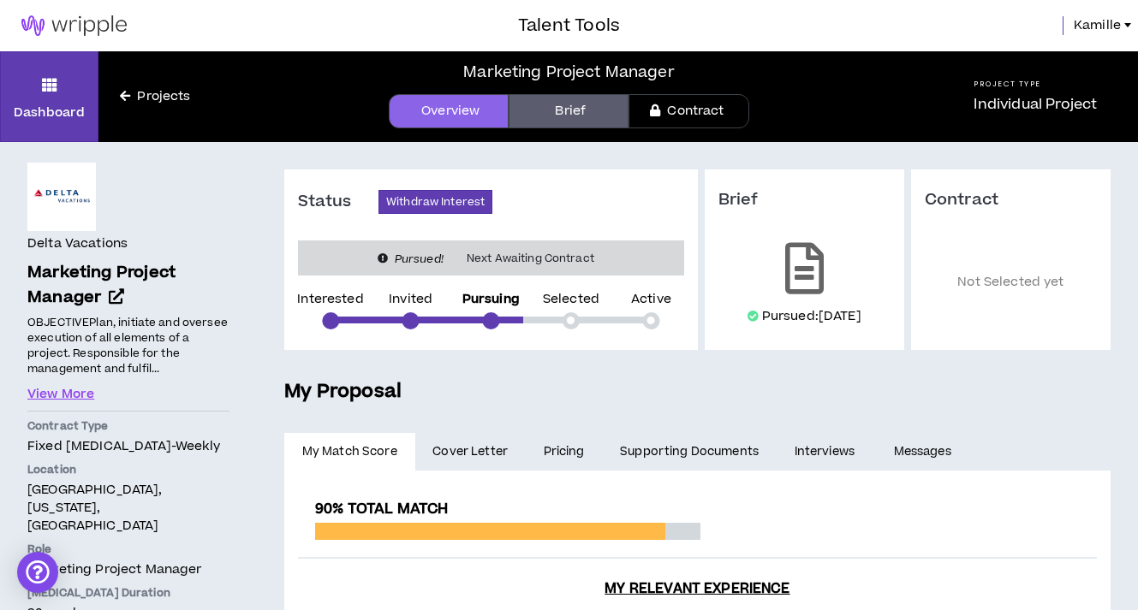
click at [58, 203] on div at bounding box center [61, 197] width 68 height 68
click at [84, 21] on img at bounding box center [74, 25] width 148 height 21
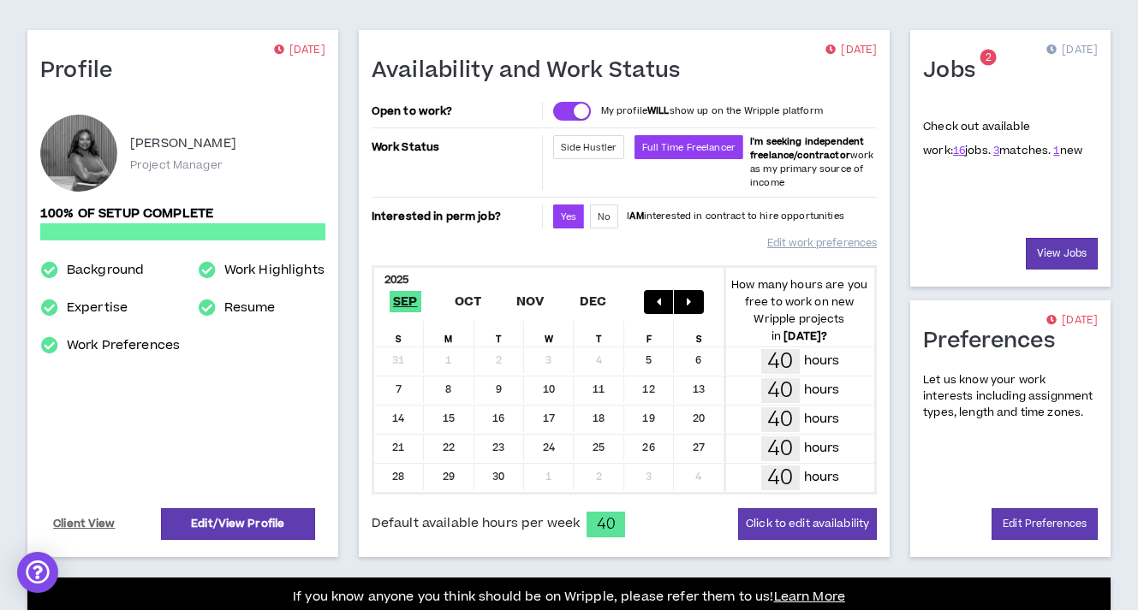
scroll to position [115, 0]
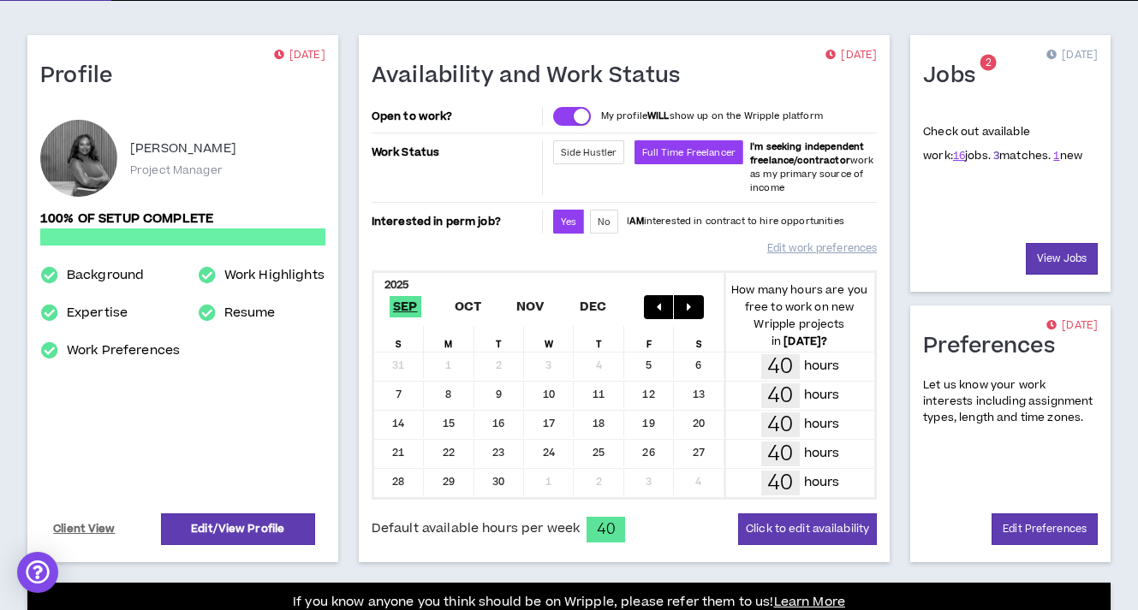
click at [993, 152] on link "3" at bounding box center [996, 155] width 6 height 15
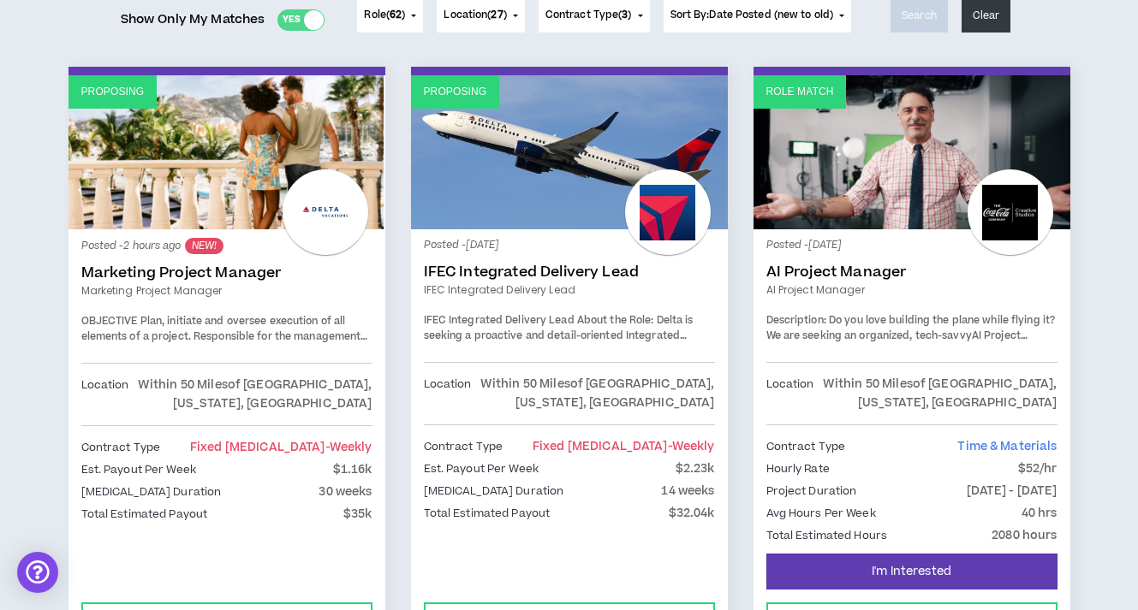
scroll to position [237, 0]
